Goal: Find specific page/section: Find specific page/section

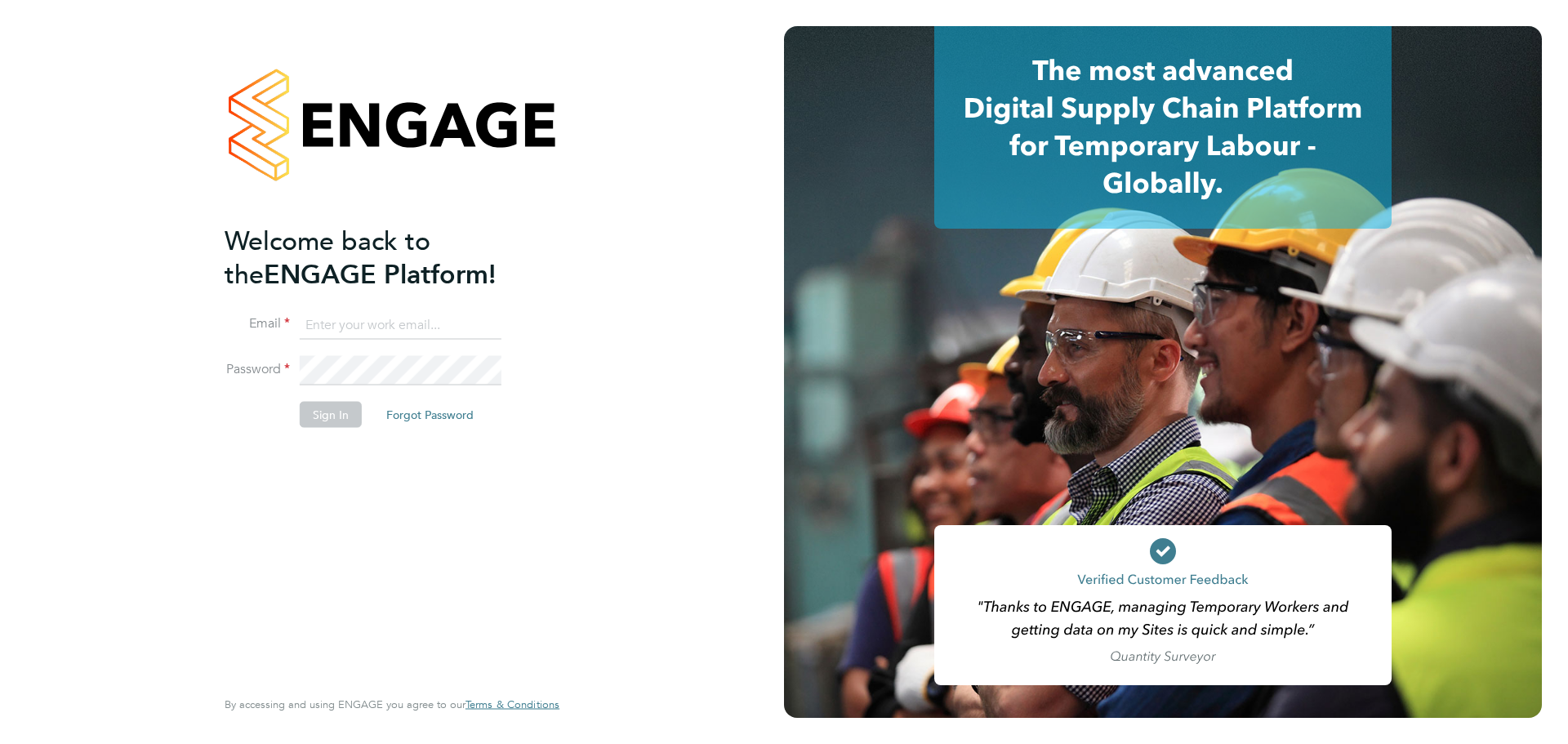
click at [351, 317] on input at bounding box center [400, 324] width 202 height 30
type input "[EMAIL_ADDRESS][DOMAIN_NAME]"
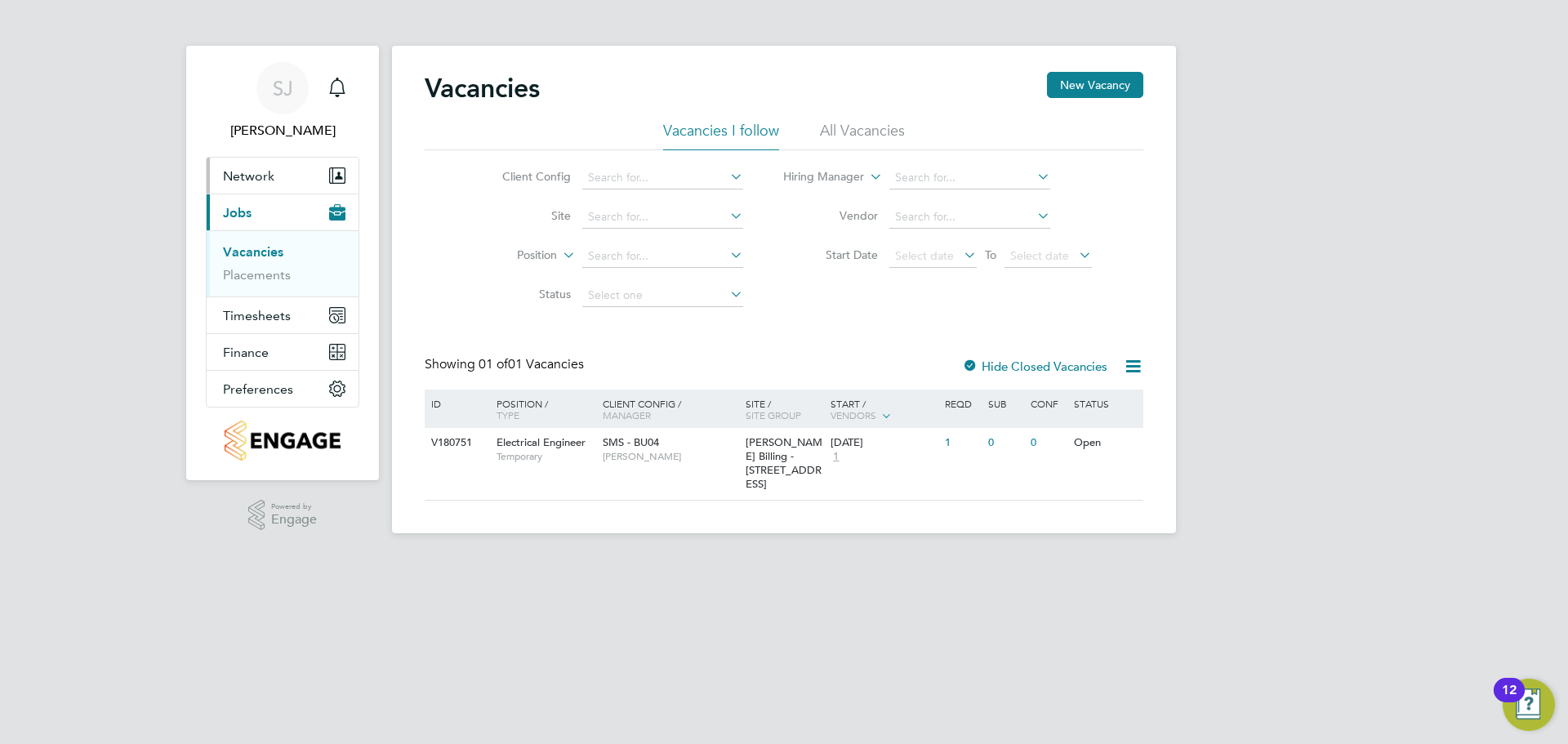
click at [237, 172] on span "Network" at bounding box center [249, 176] width 52 height 15
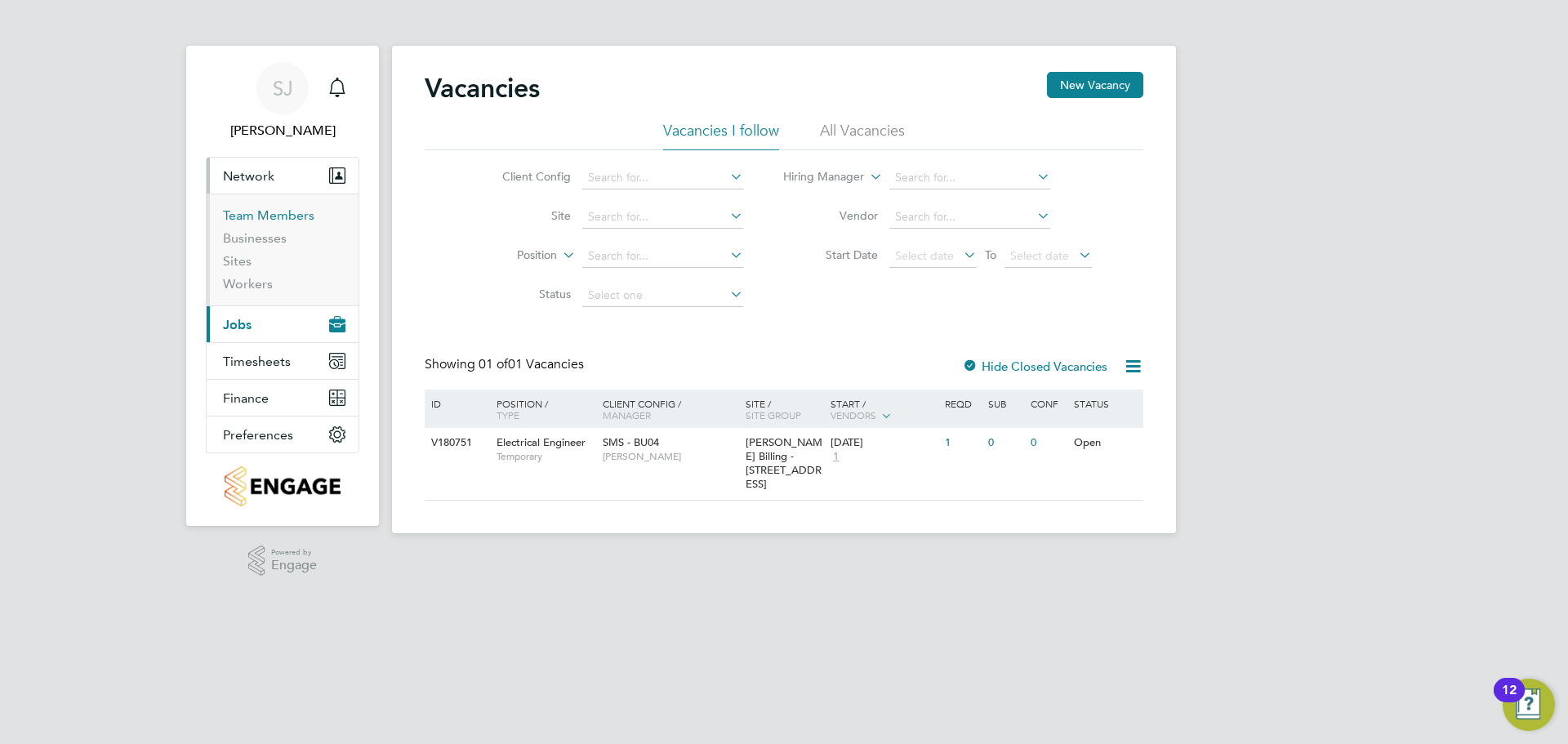
click at [240, 214] on link "Team Members" at bounding box center [268, 215] width 91 height 15
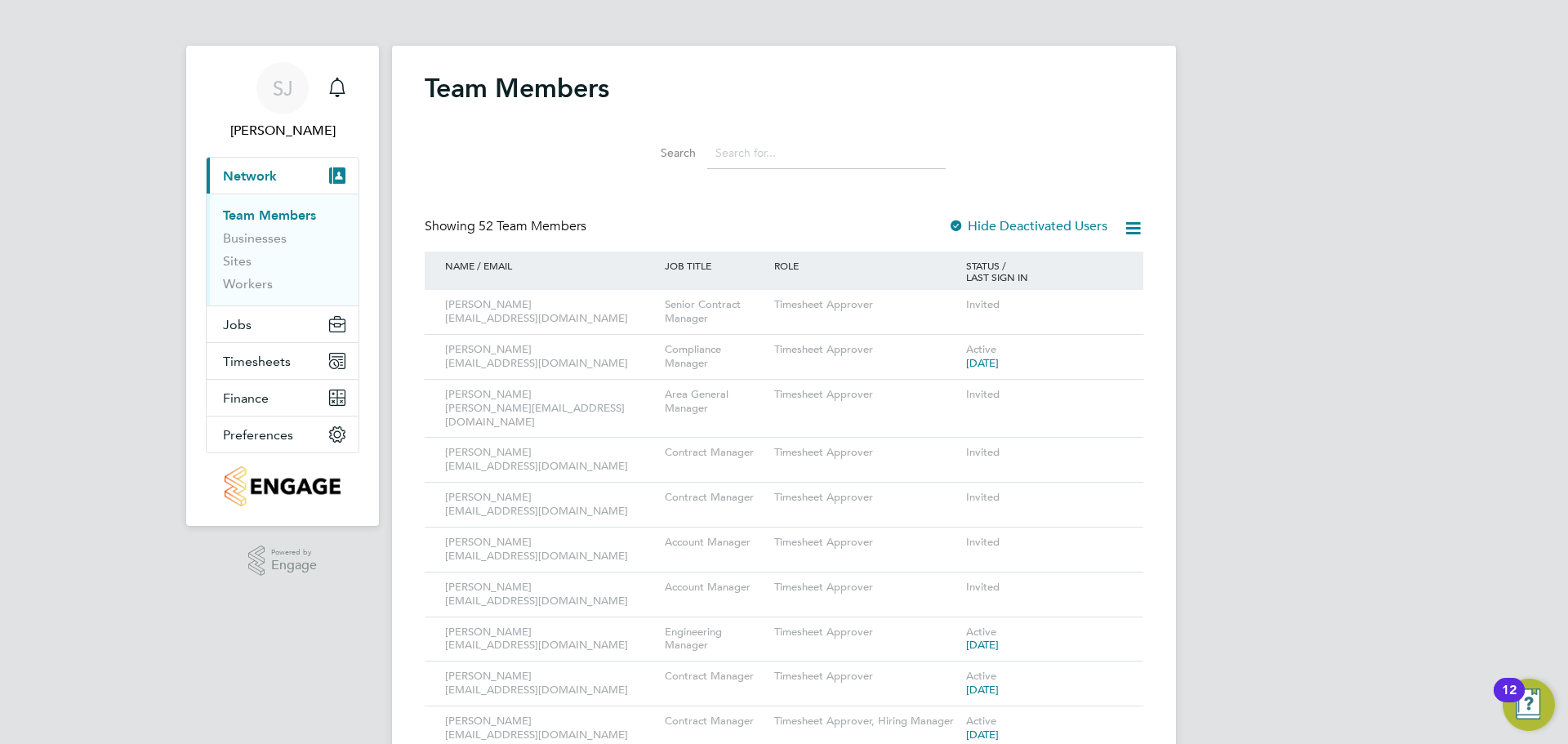
click at [768, 155] on input at bounding box center [826, 153] width 238 height 32
type input "[PERSON_NAME]"
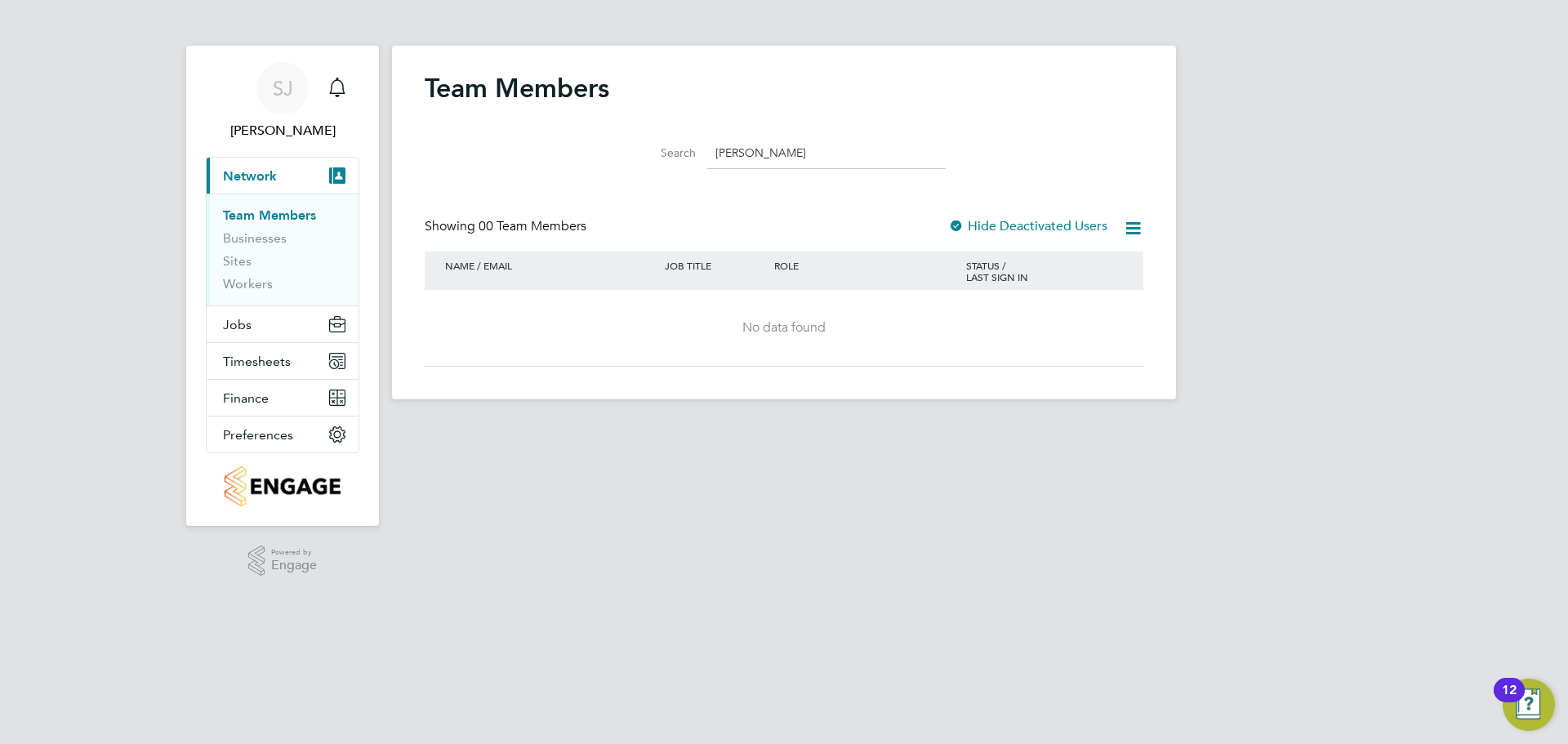
drag, startPoint x: 687, startPoint y: 154, endPoint x: 671, endPoint y: 156, distance: 16.1
click at [671, 156] on div "Search [PERSON_NAME]" at bounding box center [784, 153] width 324 height 32
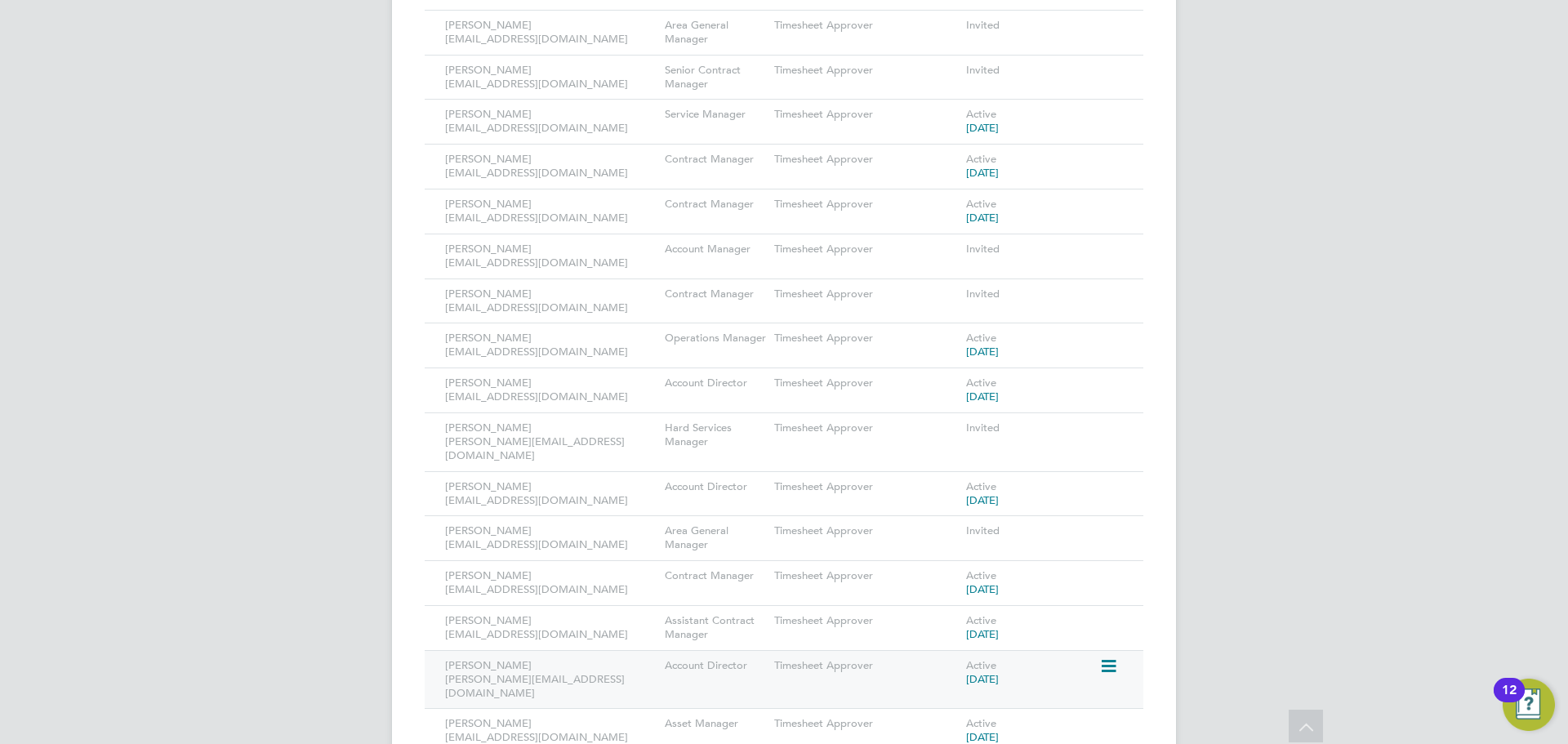
scroll to position [1388, 0]
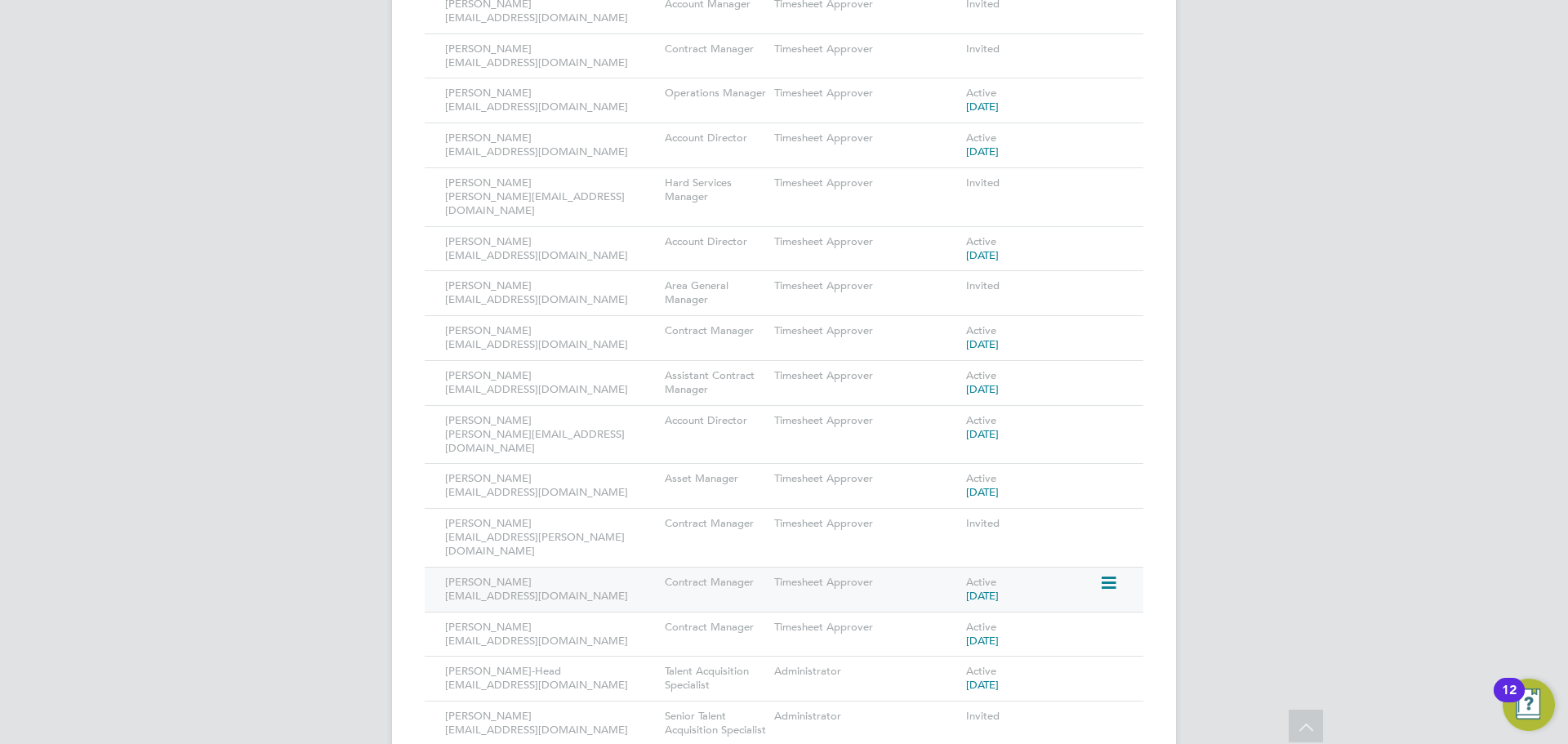
click at [1116, 573] on icon at bounding box center [1107, 583] width 16 height 19
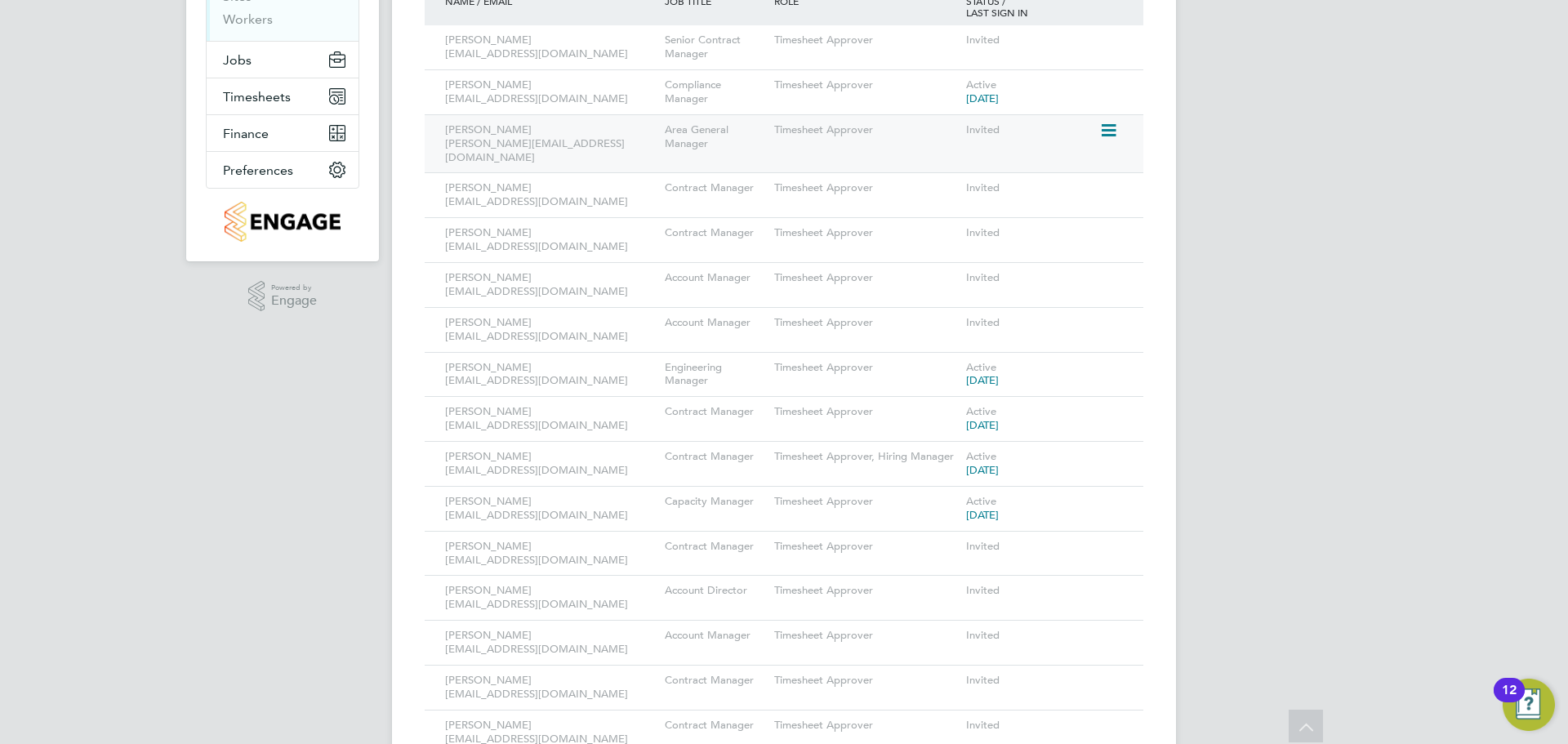
scroll to position [0, 0]
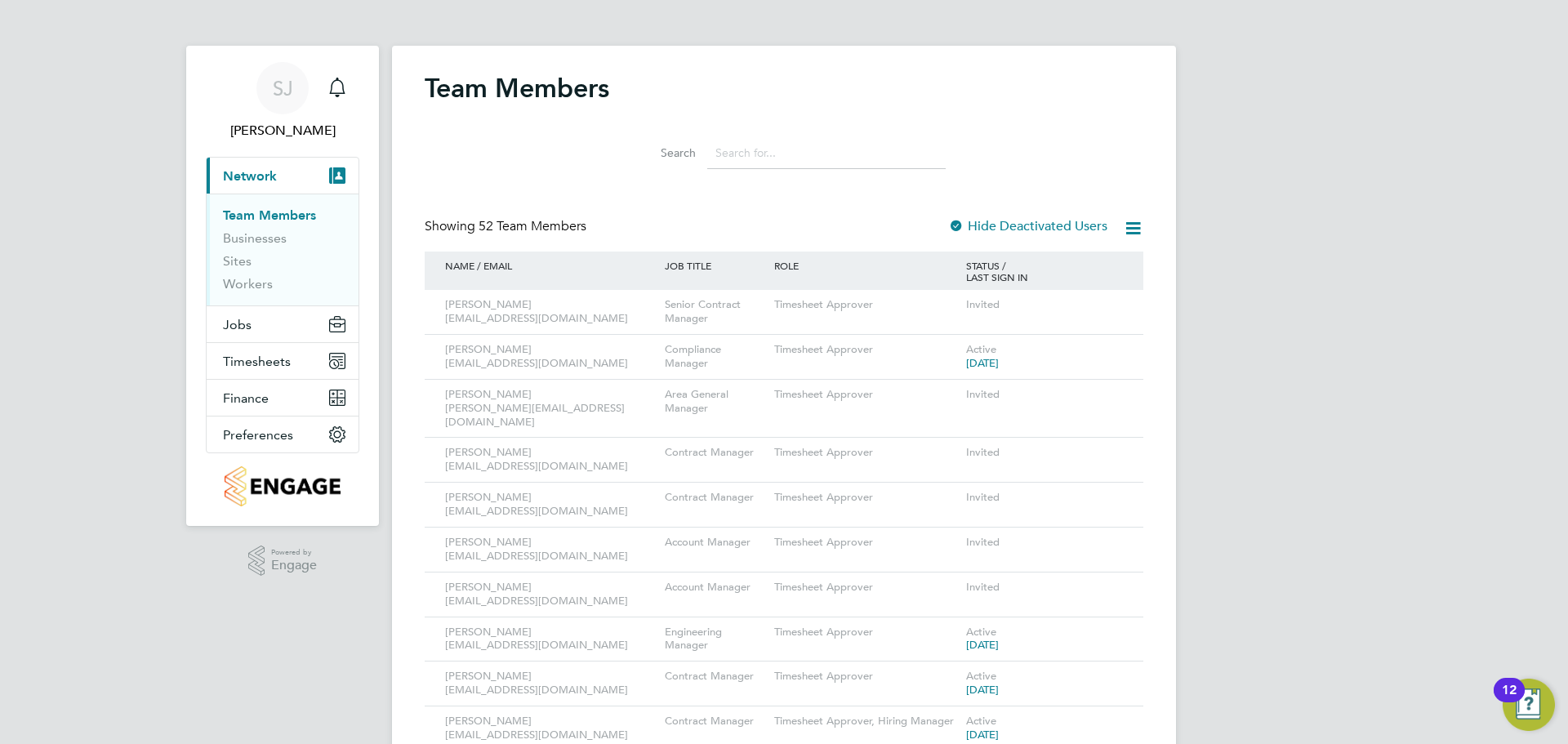
click at [1039, 227] on label "Hide Deactivated Users" at bounding box center [1027, 226] width 159 height 16
click at [1023, 227] on label "Hide Deactivated Users" at bounding box center [1027, 226] width 159 height 16
click at [1126, 227] on icon at bounding box center [1132, 228] width 20 height 20
click at [1029, 227] on label "Hide Deactivated Users" at bounding box center [1027, 226] width 159 height 16
click at [565, 172] on div "Search" at bounding box center [784, 149] width 718 height 57
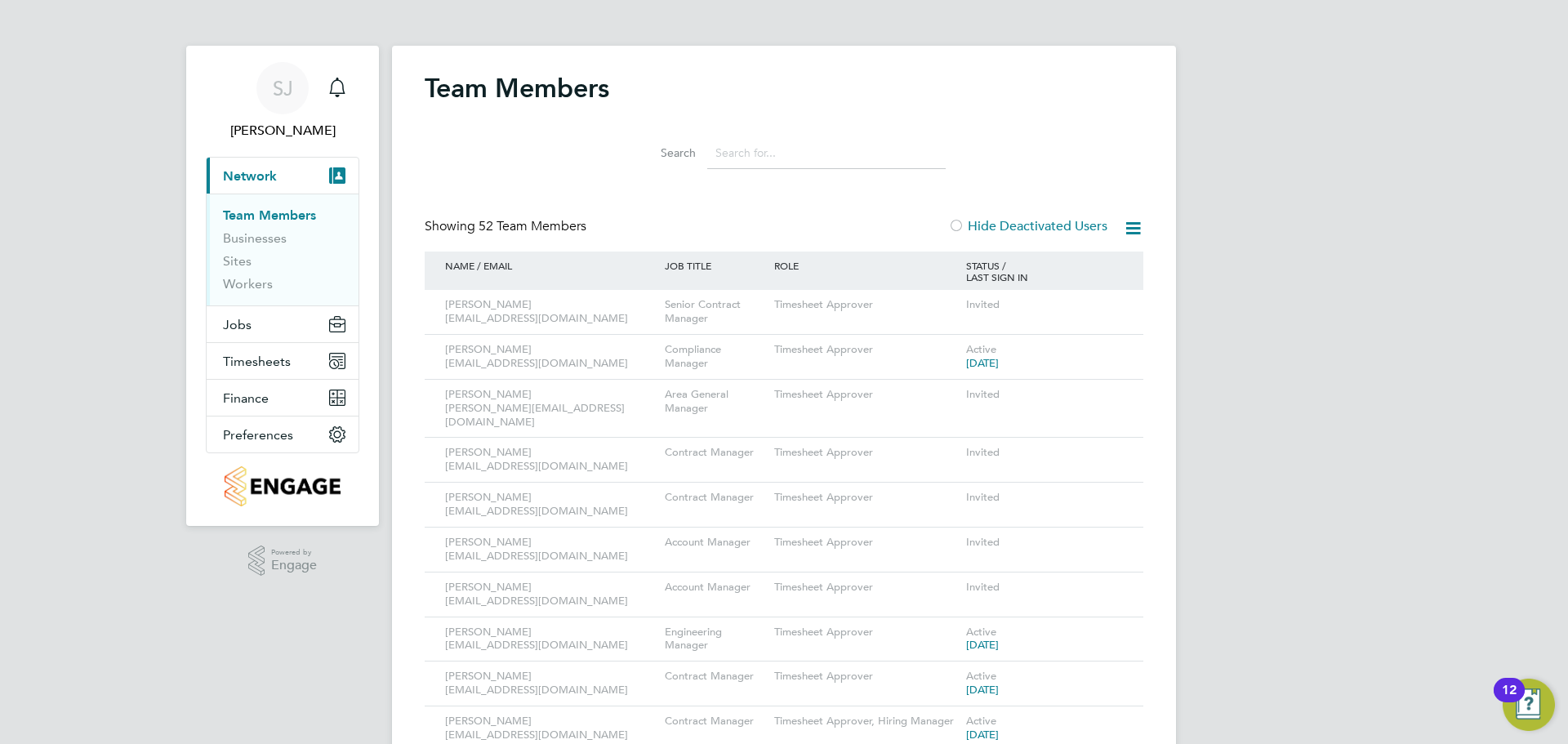
click at [772, 159] on input at bounding box center [826, 153] width 238 height 32
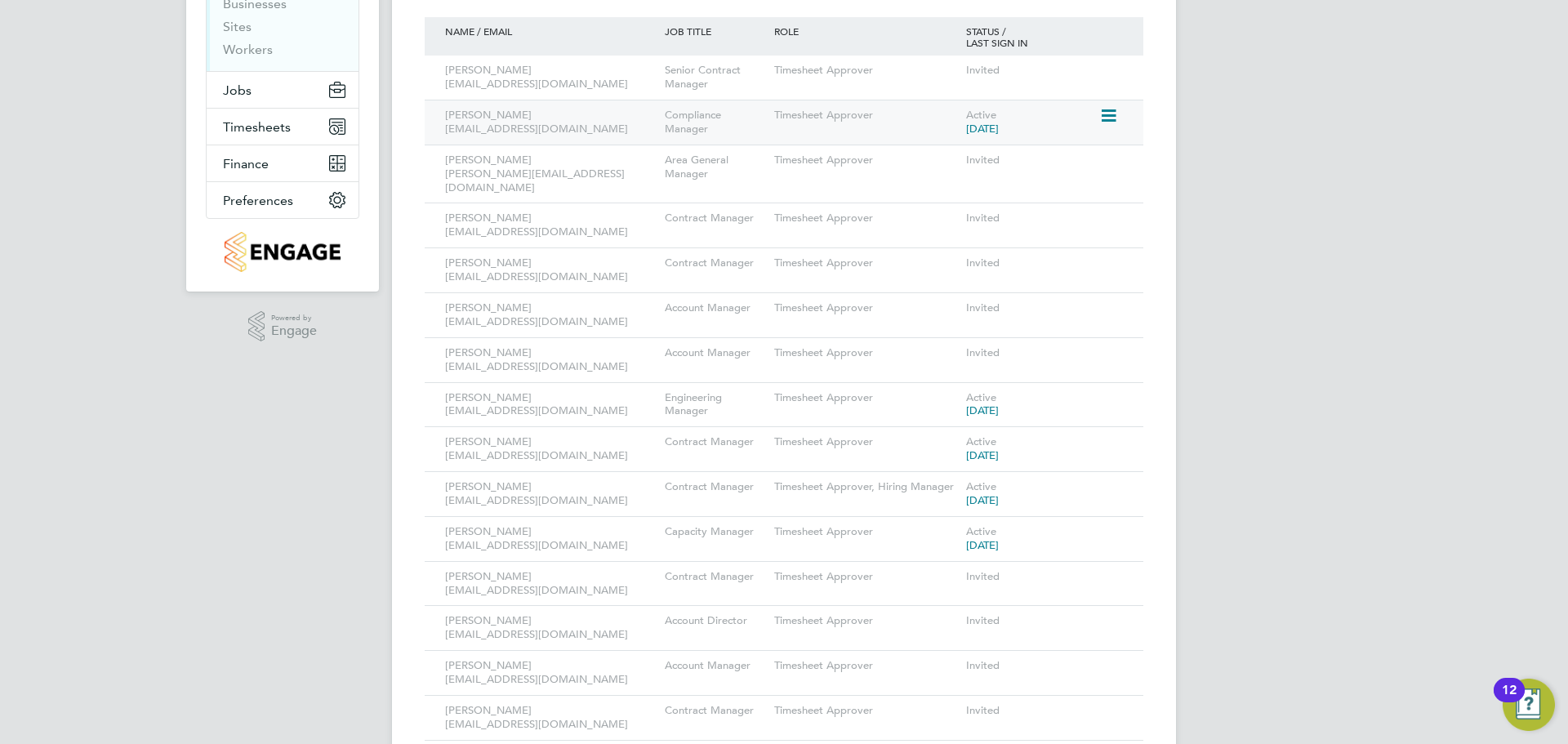
scroll to position [245, 0]
